Goal: Task Accomplishment & Management: Manage account settings

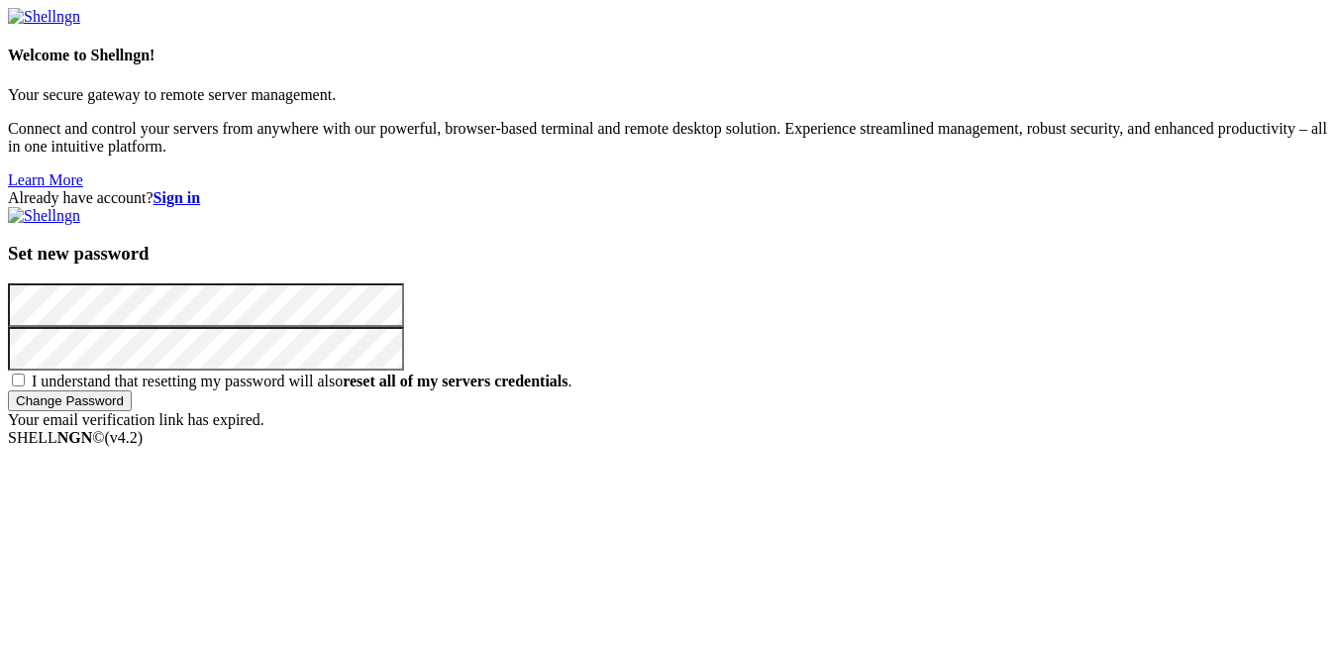
click at [625, 429] on div "Already have account? Sign in Set new password I understand that resetting my p…" at bounding box center [668, 309] width 1320 height 240
click at [573, 372] on span "I understand that resetting my password will also reset all of my servers crede…" at bounding box center [302, 380] width 541 height 17
click at [25, 373] on input "I understand that resetting my password will also reset all of my servers crede…" at bounding box center [18, 379] width 13 height 13
checkbox input "true"
click at [132, 411] on input "Change Password" at bounding box center [70, 400] width 124 height 21
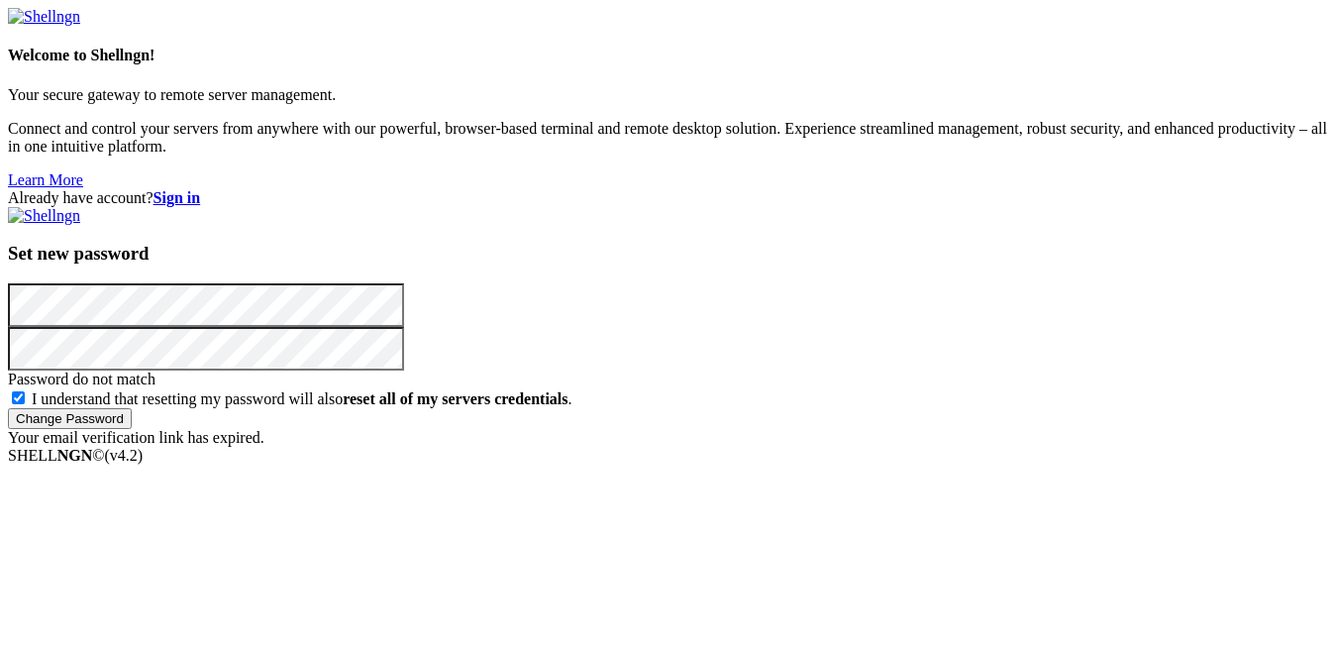
click at [601, 439] on div "Already have account? Sign in Set new password Password do not match I understa…" at bounding box center [668, 318] width 1320 height 258
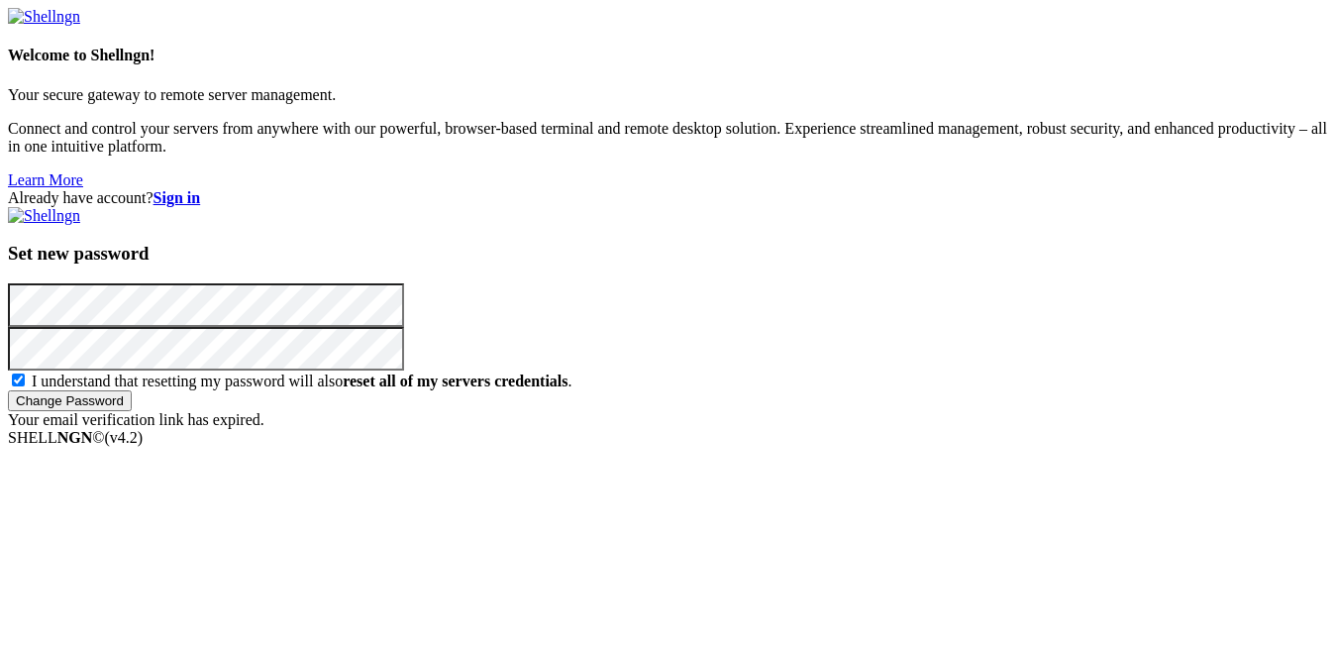
click at [577, 429] on div "Already have account? Sign in Set new password I understand that resetting my p…" at bounding box center [668, 309] width 1320 height 240
click at [756, 429] on div "Set new password I understand that resetting my password will also reset all of…" at bounding box center [668, 318] width 1320 height 222
click at [132, 411] on input "Change Password" at bounding box center [70, 400] width 124 height 21
click at [573, 357] on div "Already have account? Sign in Set new password I understand that resetting my p…" at bounding box center [668, 309] width 1320 height 240
click at [403, 288] on div "Already have account? Sign in Set new password I understand that resetting my p…" at bounding box center [668, 309] width 1320 height 240
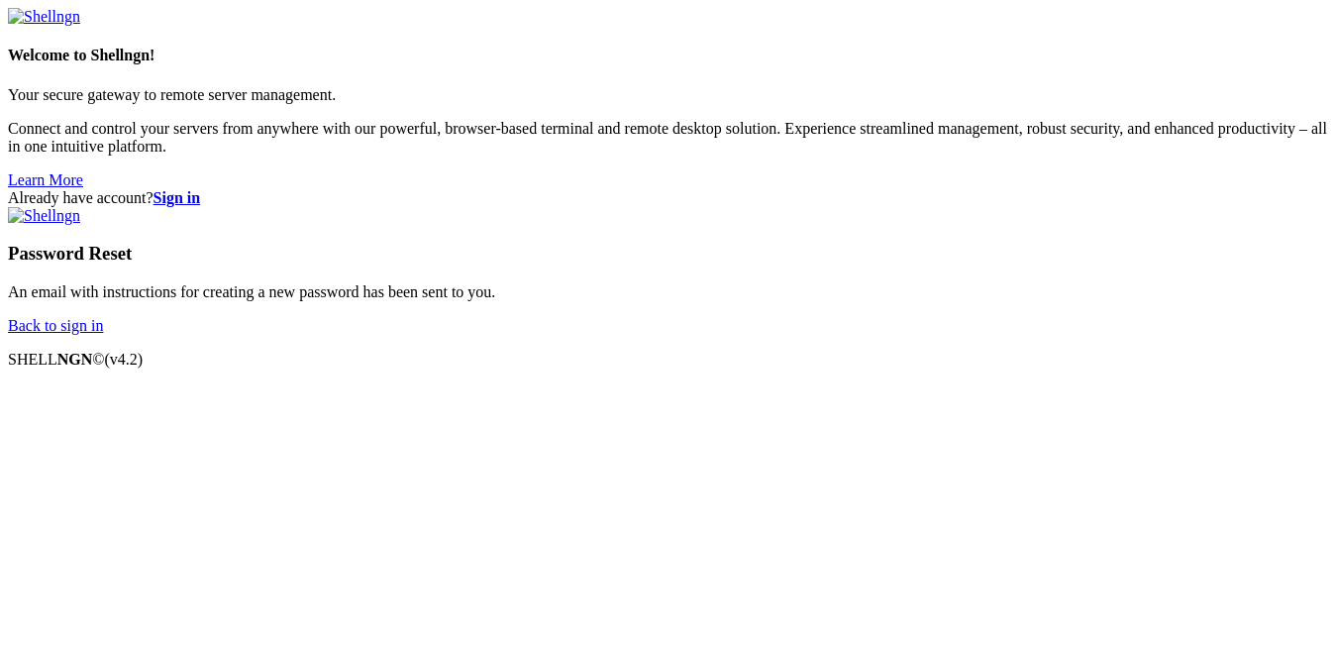
click at [103, 334] on link "Back to sign in" at bounding box center [55, 325] width 95 height 17
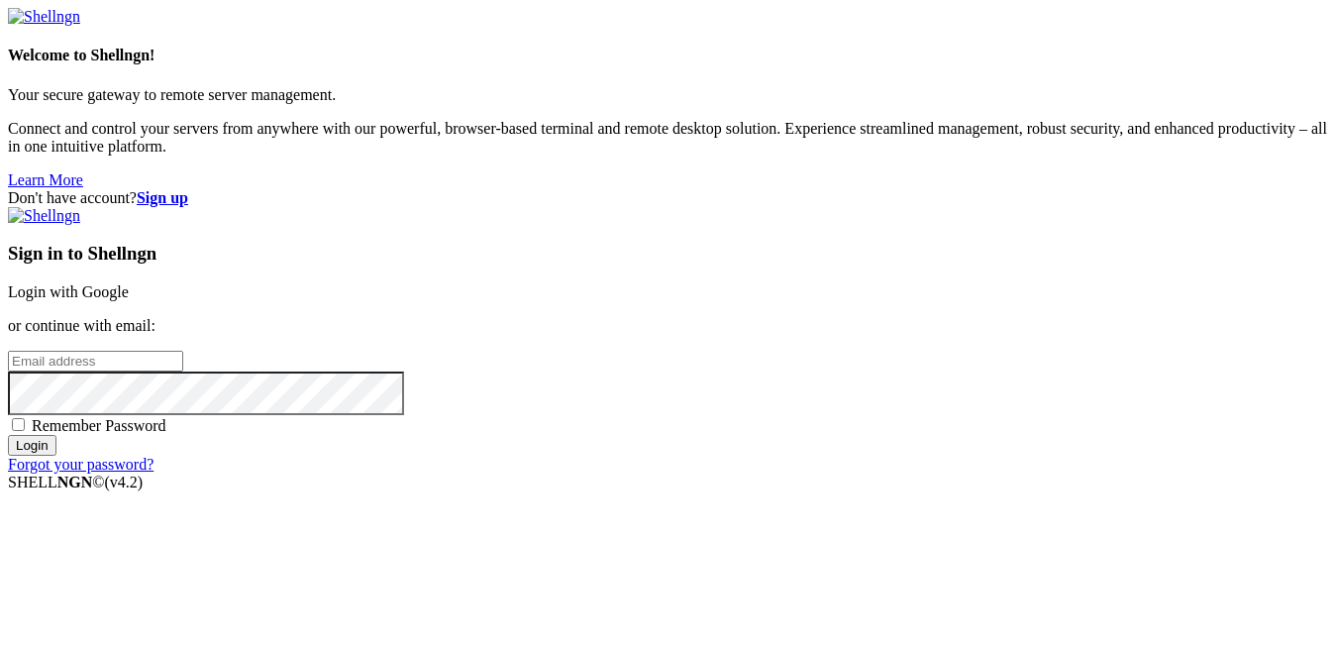
click at [154, 473] on link "Forgot your password?" at bounding box center [81, 464] width 146 height 17
